Goal: Task Accomplishment & Management: Complete application form

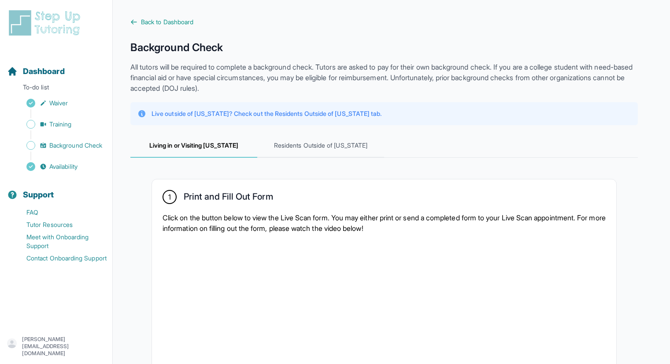
scroll to position [271, 0]
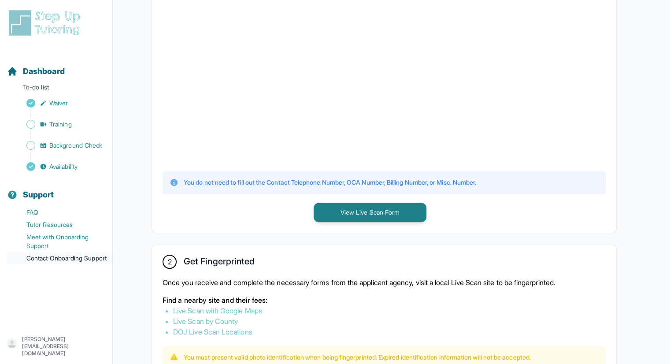
click at [39, 261] on link "Contact Onboarding Support" at bounding box center [59, 258] width 105 height 12
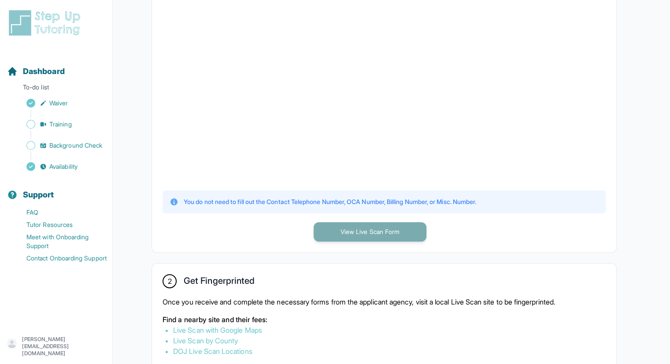
click at [344, 225] on button "View Live Scan Form" at bounding box center [370, 231] width 113 height 19
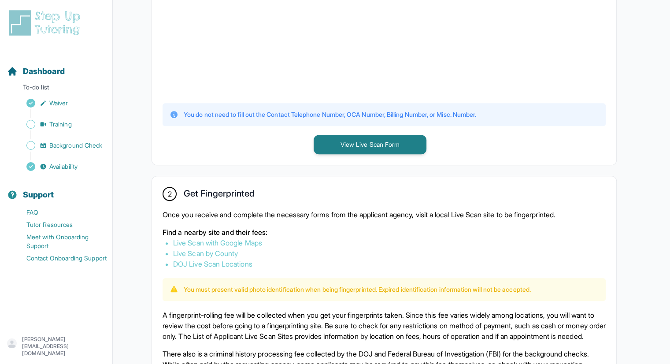
scroll to position [372, 0]
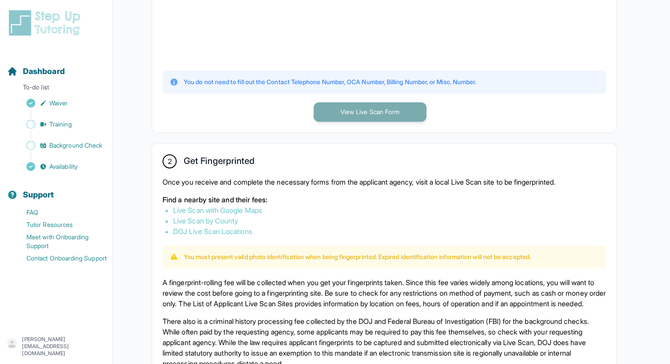
click at [351, 114] on button "View Live Scan Form" at bounding box center [370, 111] width 113 height 19
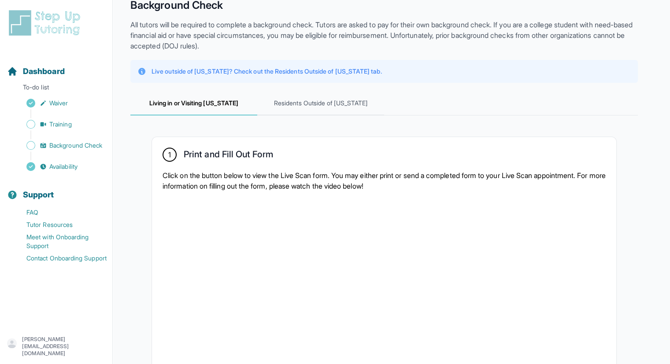
scroll to position [0, 0]
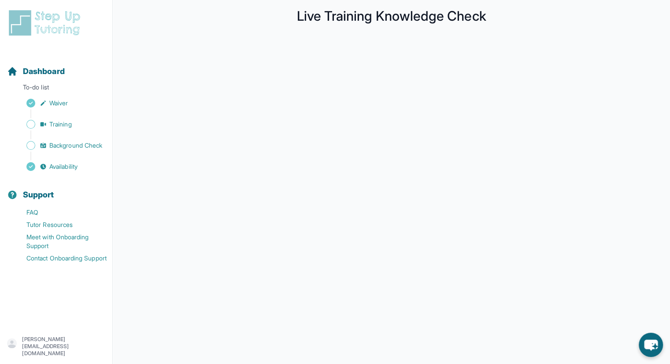
scroll to position [67, 0]
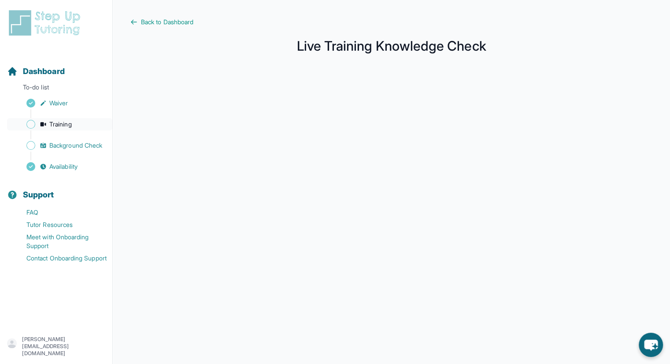
click at [30, 126] on span "Sidebar" at bounding box center [30, 124] width 9 height 9
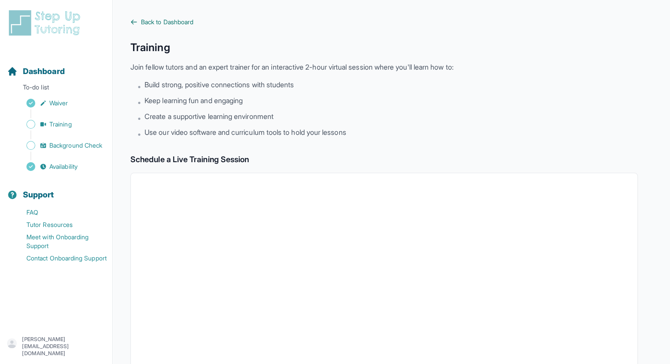
click at [182, 20] on span "Back to Dashboard" at bounding box center [167, 22] width 52 height 9
